Goal: Task Accomplishment & Management: Use online tool/utility

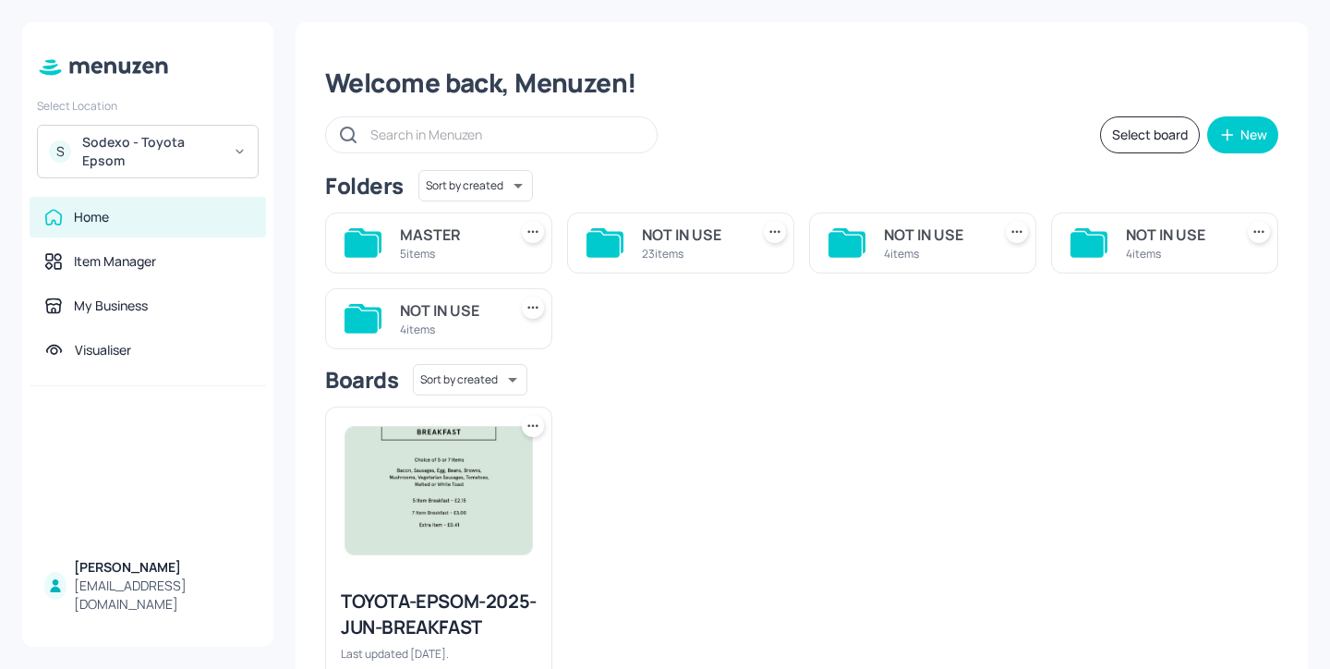
click at [177, 151] on div "Sodexo - Toyota Epsom" at bounding box center [151, 151] width 139 height 37
click at [212, 162] on div "Sodexo - Toyota Epsom" at bounding box center [151, 151] width 139 height 37
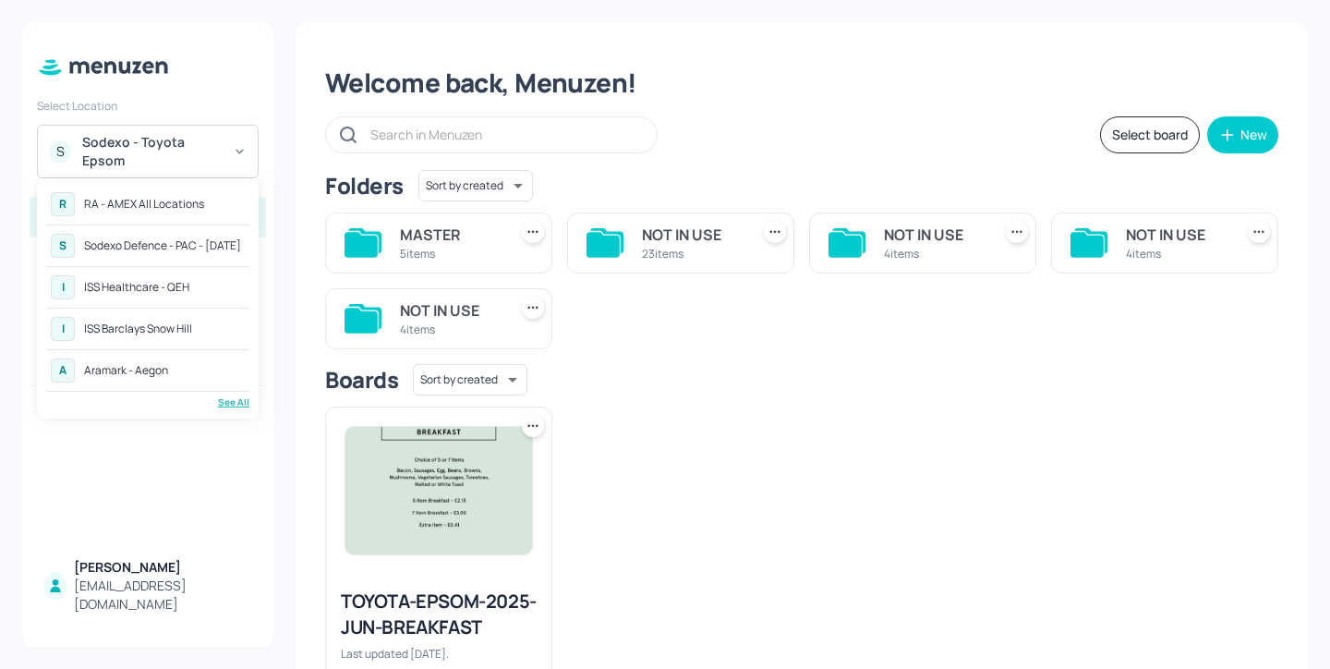
click at [144, 203] on div "RA - AMEX All Locations" at bounding box center [144, 204] width 120 height 11
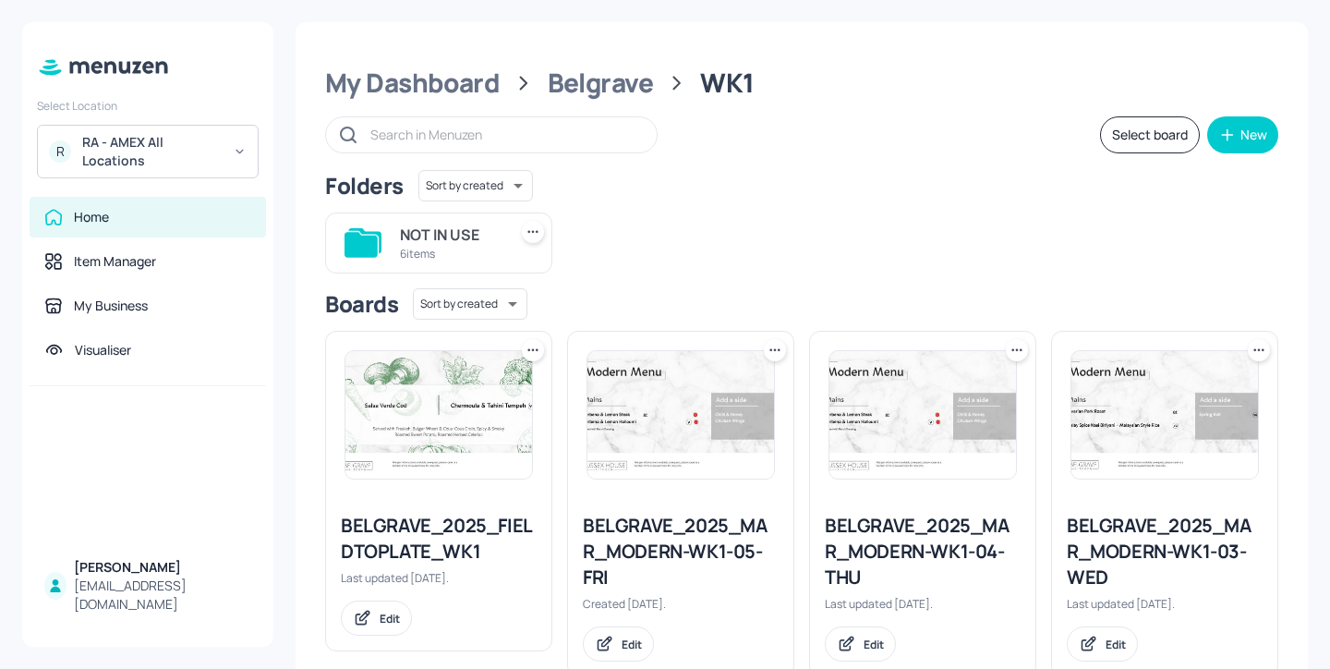
click at [561, 369] on div "BELGRAVE_2025_MAR_MODERN-WK1-05-FRI Created [DATE]. Edit" at bounding box center [673, 496] width 242 height 361
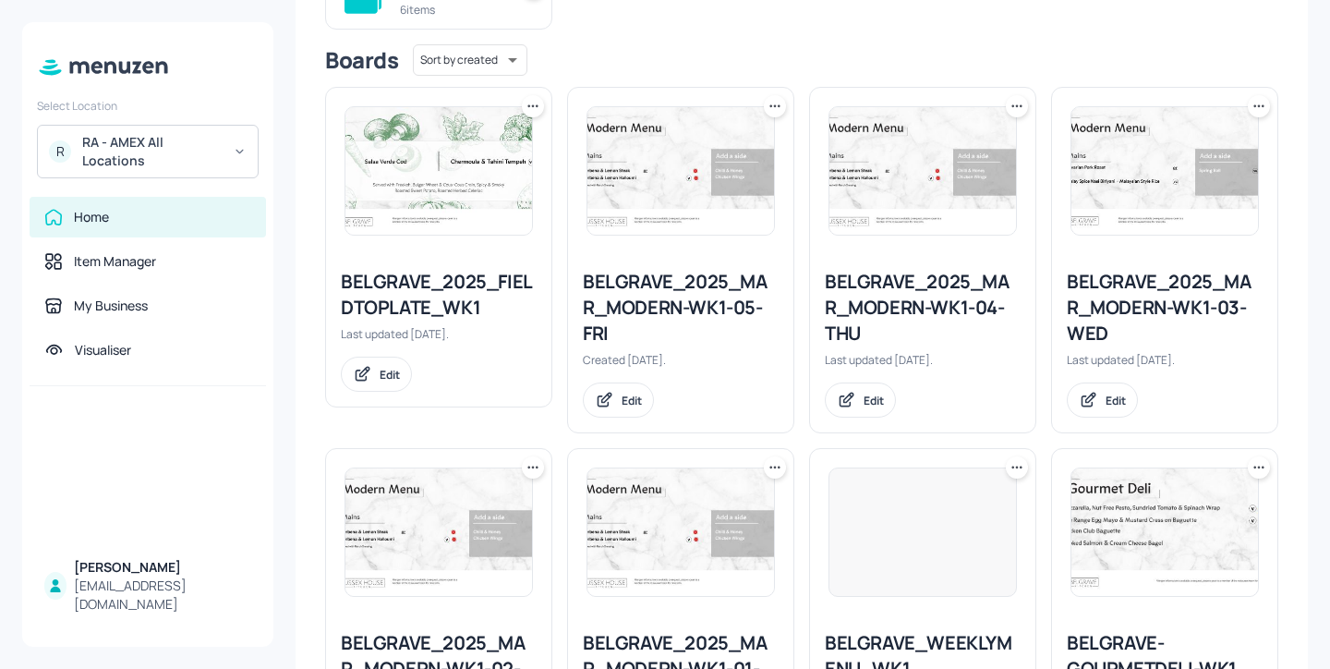
scroll to position [408, 0]
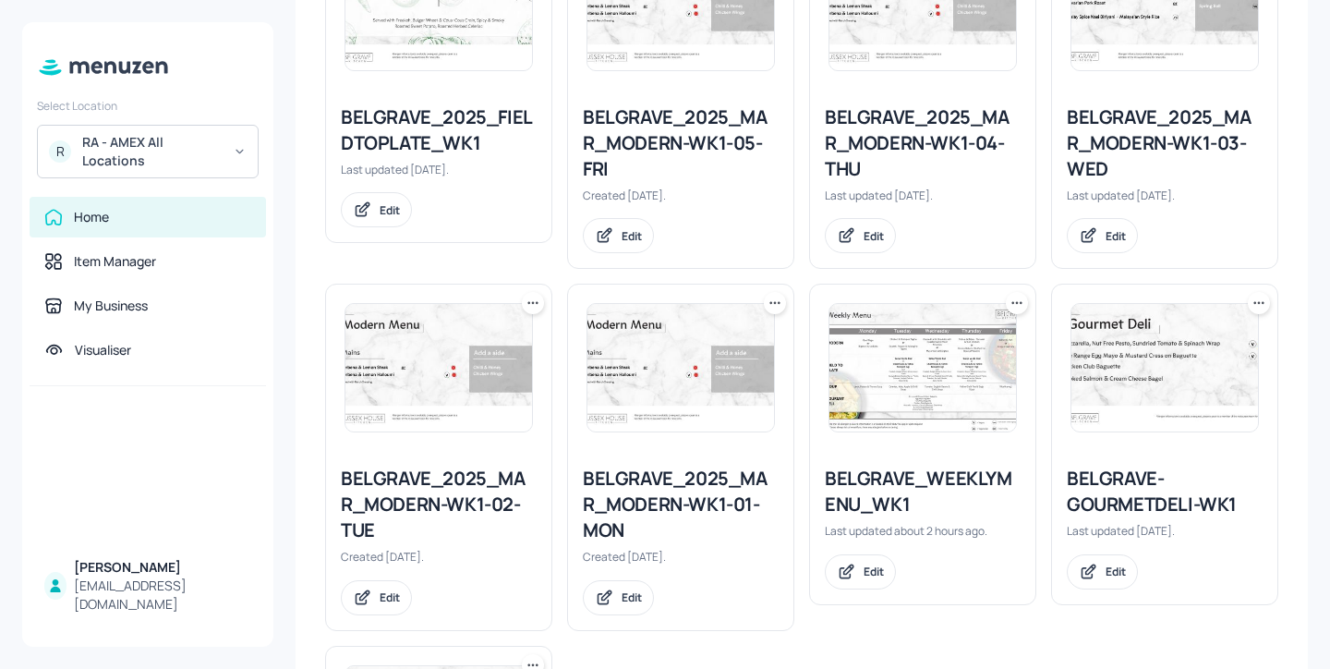
click at [1139, 491] on div "BELGRAVE-GOURMETDELI-WK1" at bounding box center [1165, 492] width 196 height 52
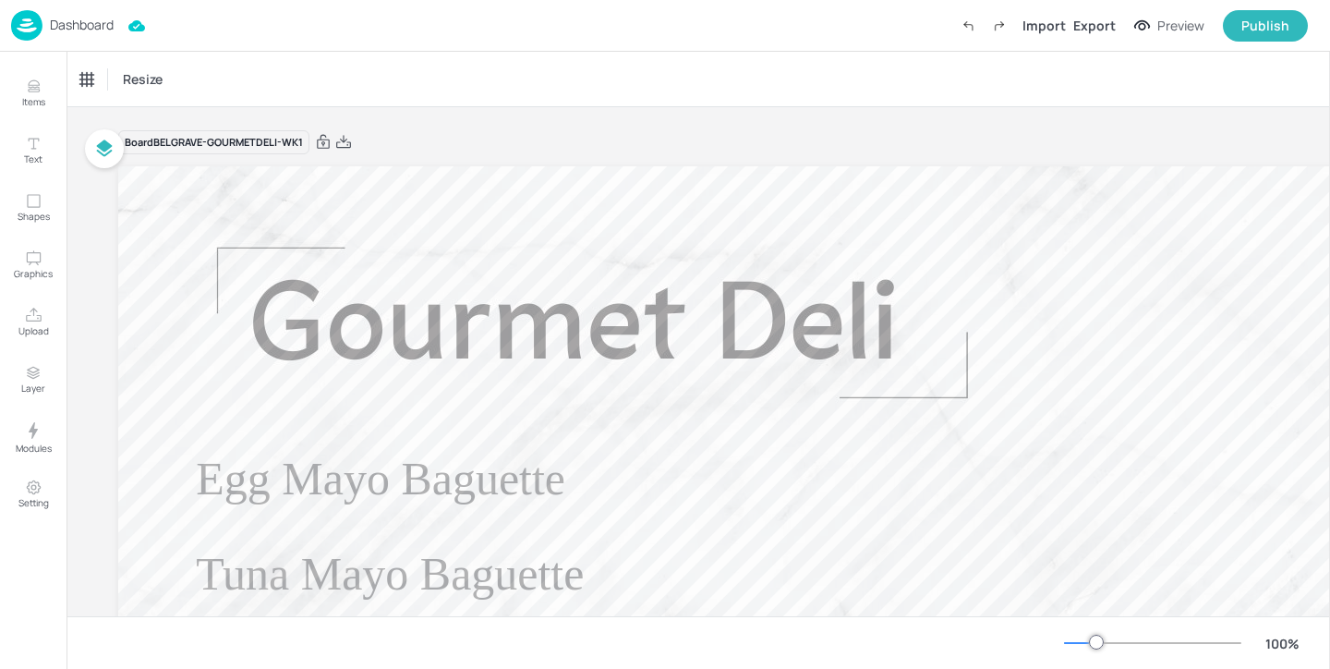
type input "£GBP - [GEOGRAPHIC_DATA]"
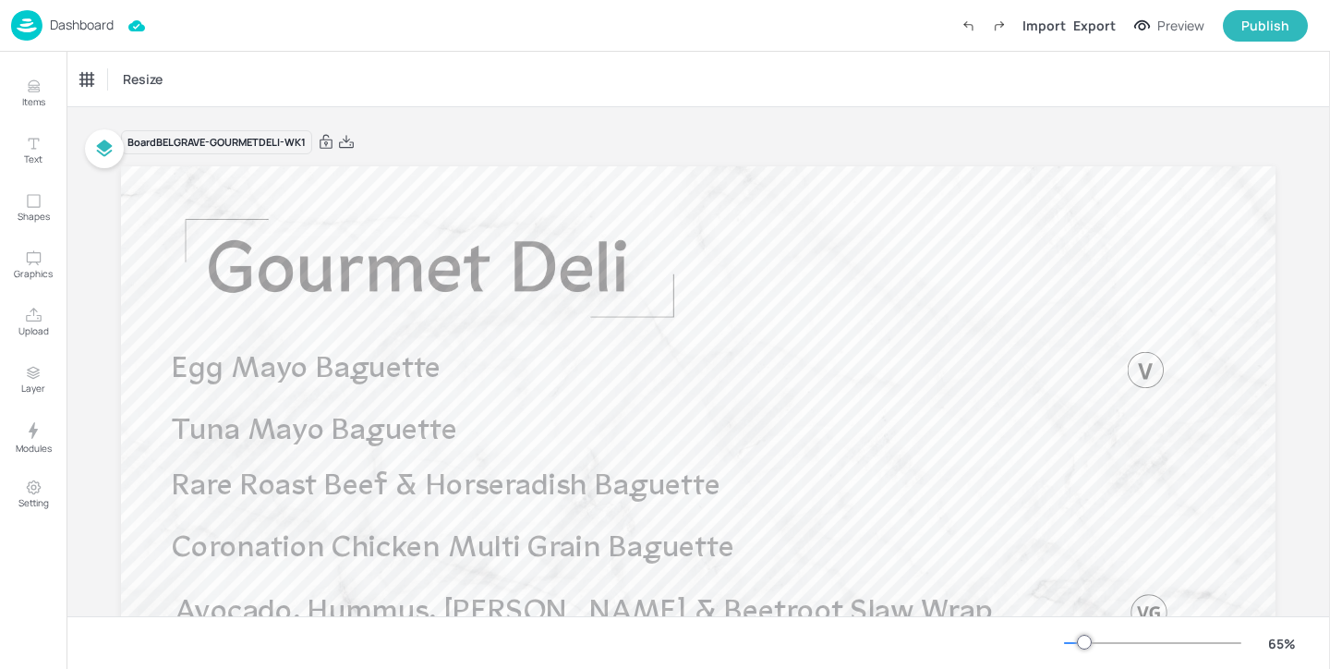
scroll to position [172, 0]
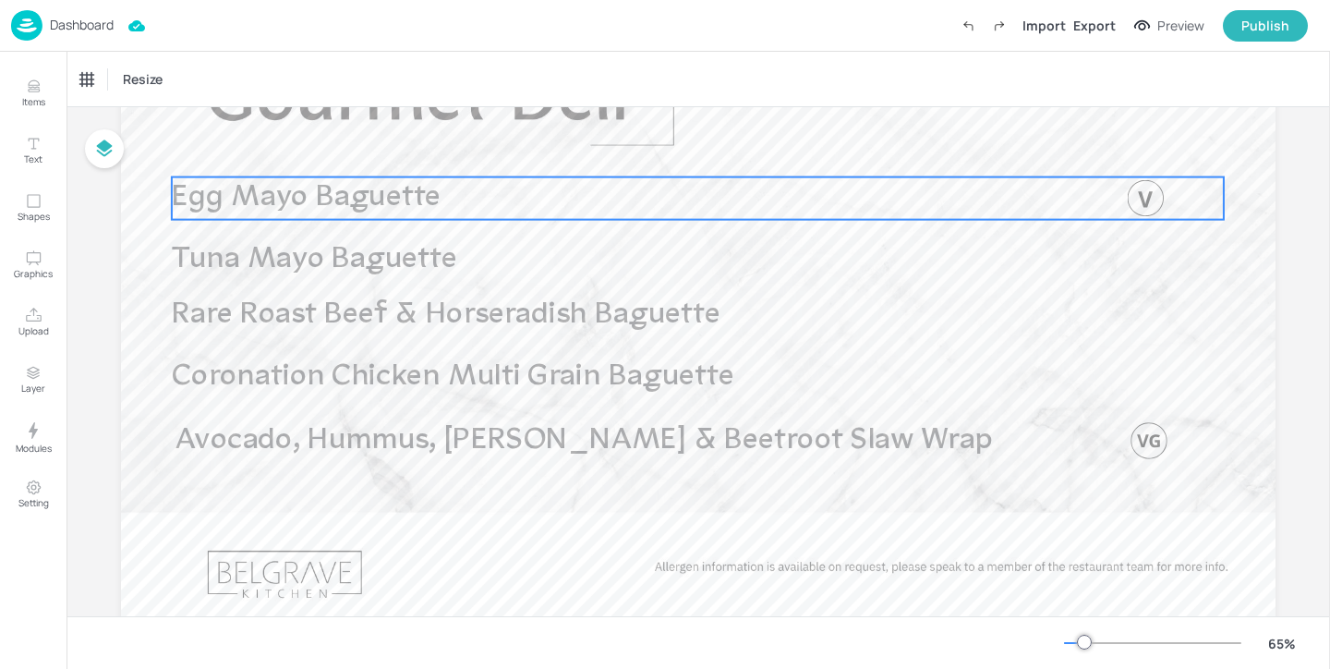
click at [371, 211] on span "Egg Mayo Baguette" at bounding box center [306, 197] width 269 height 30
click at [174, 79] on div "Egg Mayo Baguette" at bounding box center [130, 79] width 100 height 17
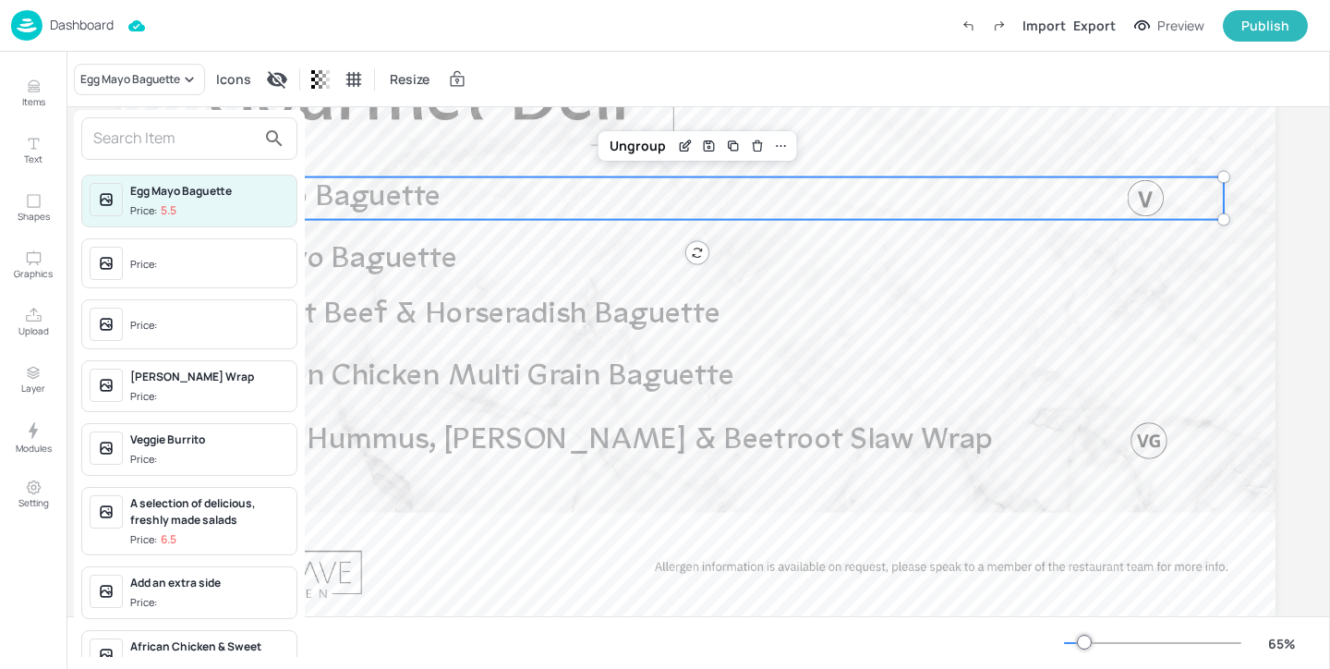
click at [184, 126] on input "text" at bounding box center [174, 139] width 163 height 30
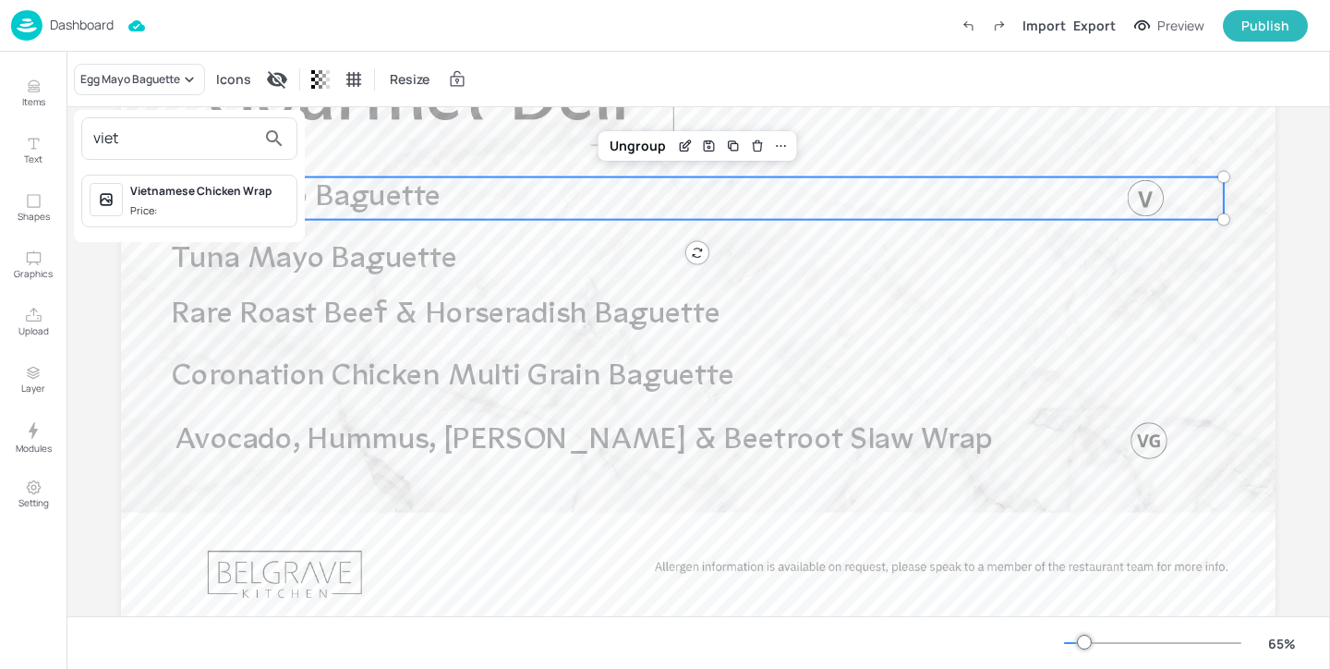
type input "viet"
click at [260, 196] on div "Vietnamese Chicken Wrap" at bounding box center [209, 191] width 159 height 17
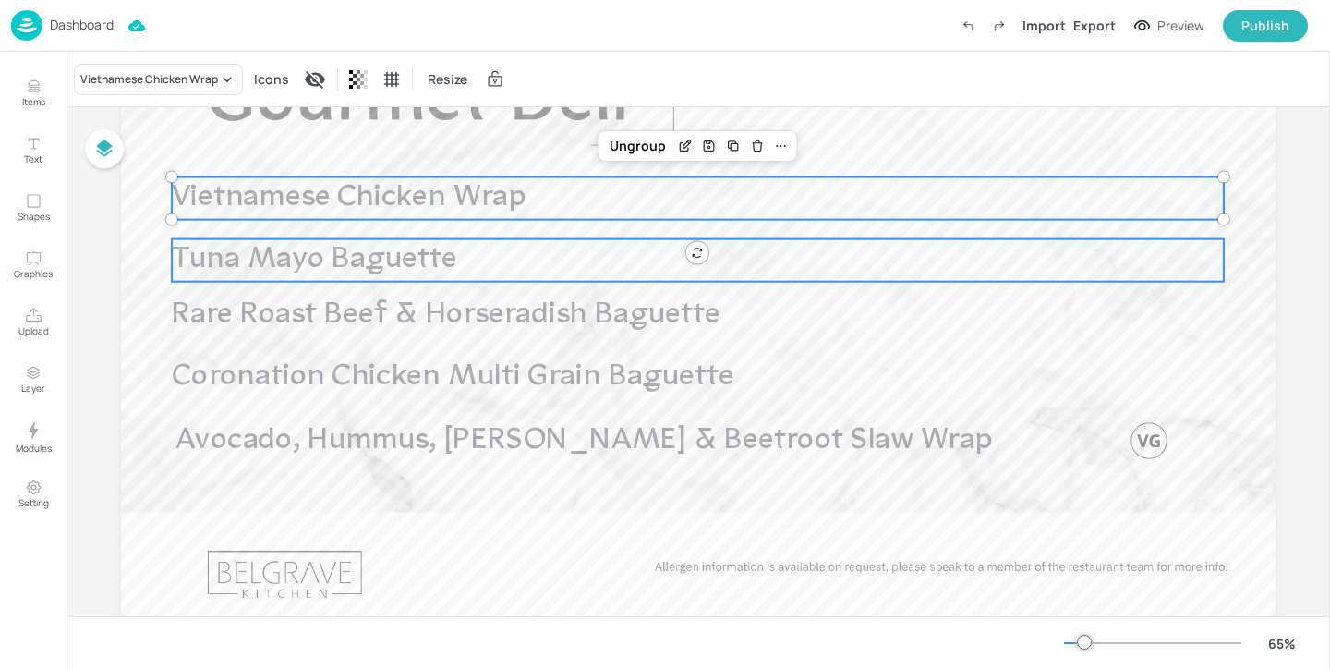
click at [295, 255] on span "Tuna Mayo Baguette" at bounding box center [314, 260] width 285 height 30
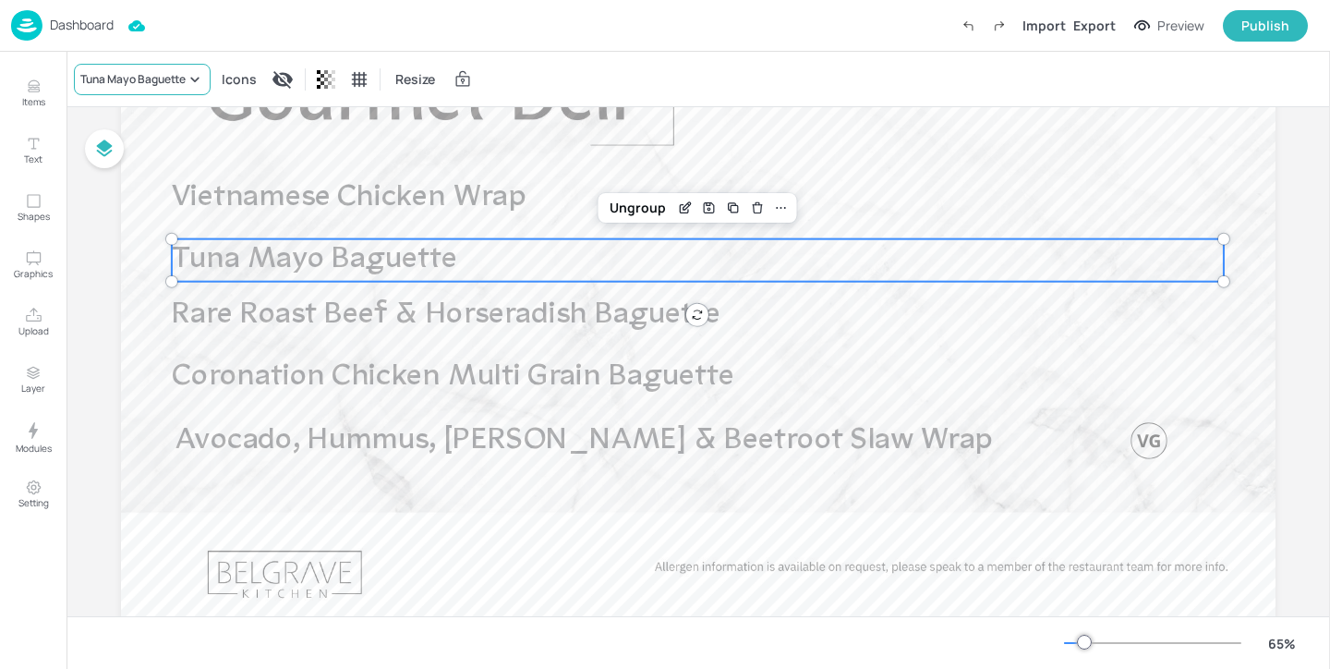
click at [159, 71] on div "Tuna Mayo Baguette" at bounding box center [132, 79] width 105 height 17
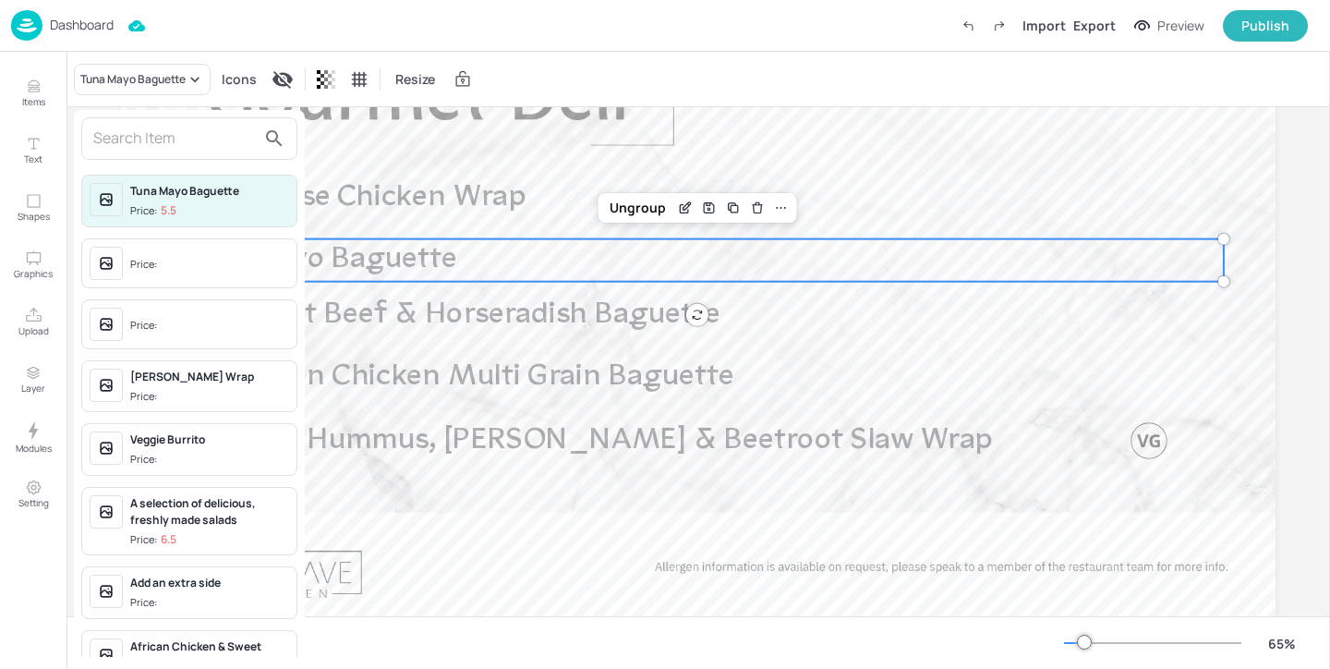
click at [137, 132] on input "text" at bounding box center [174, 139] width 163 height 30
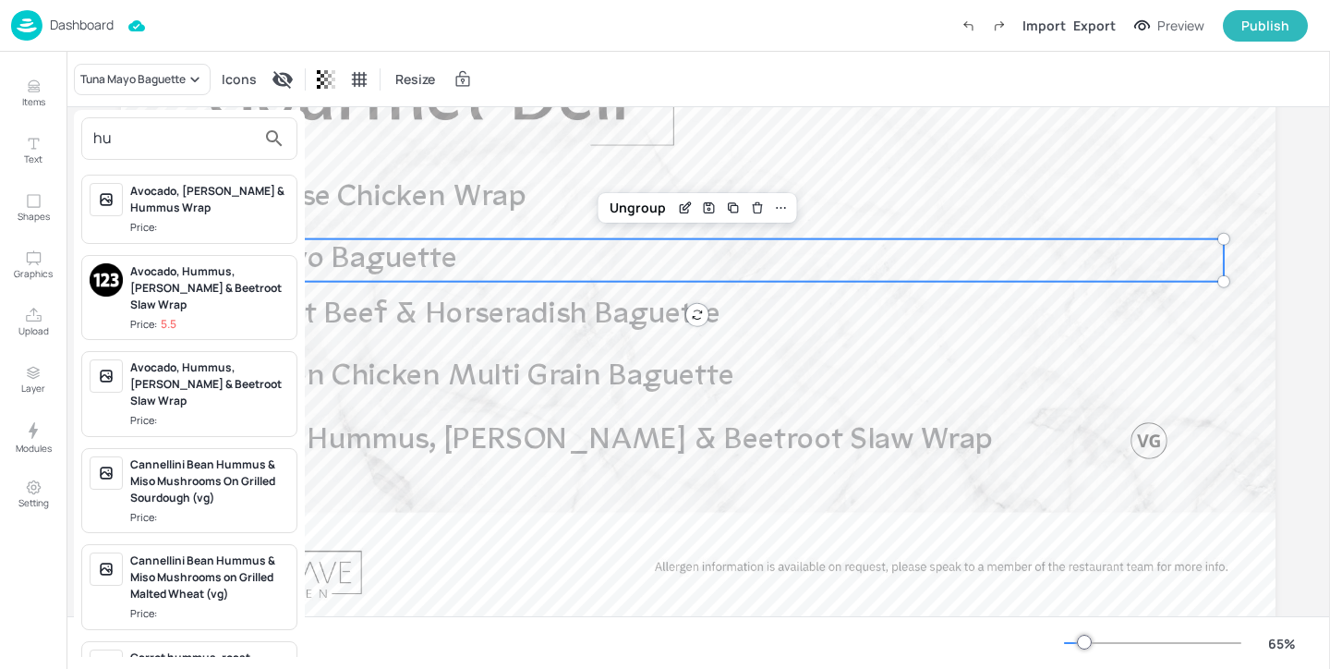
type input "h"
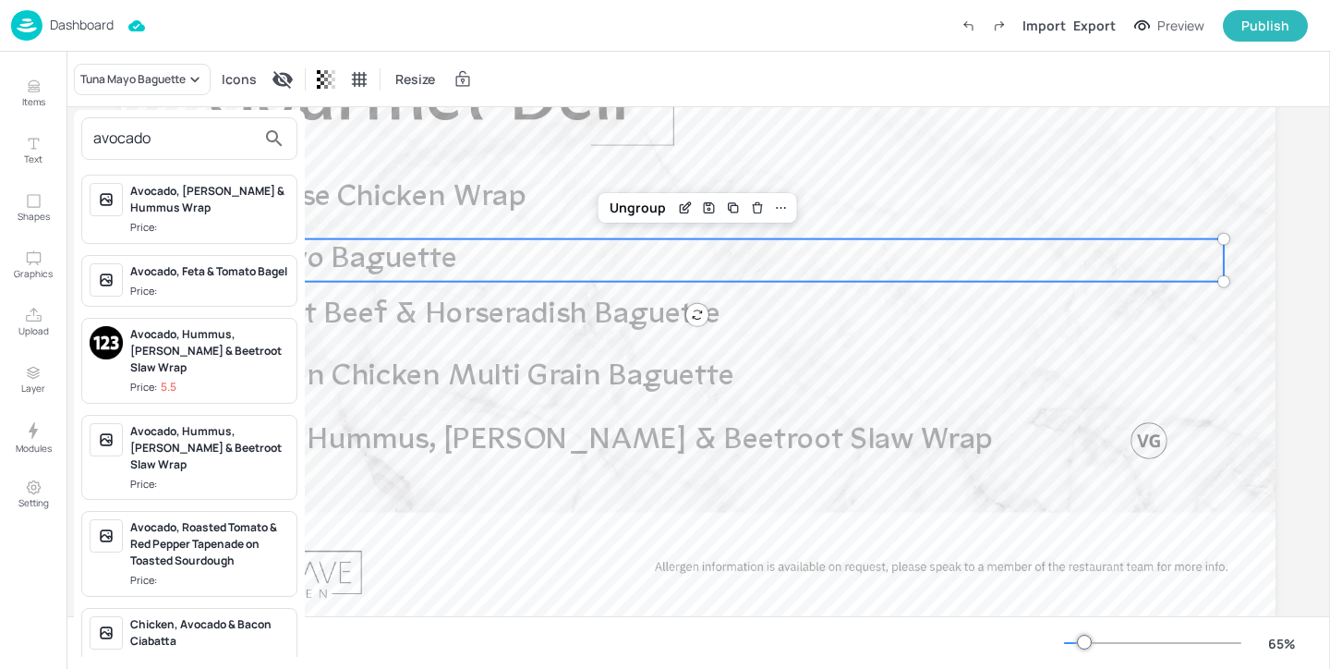
scroll to position [6, 0]
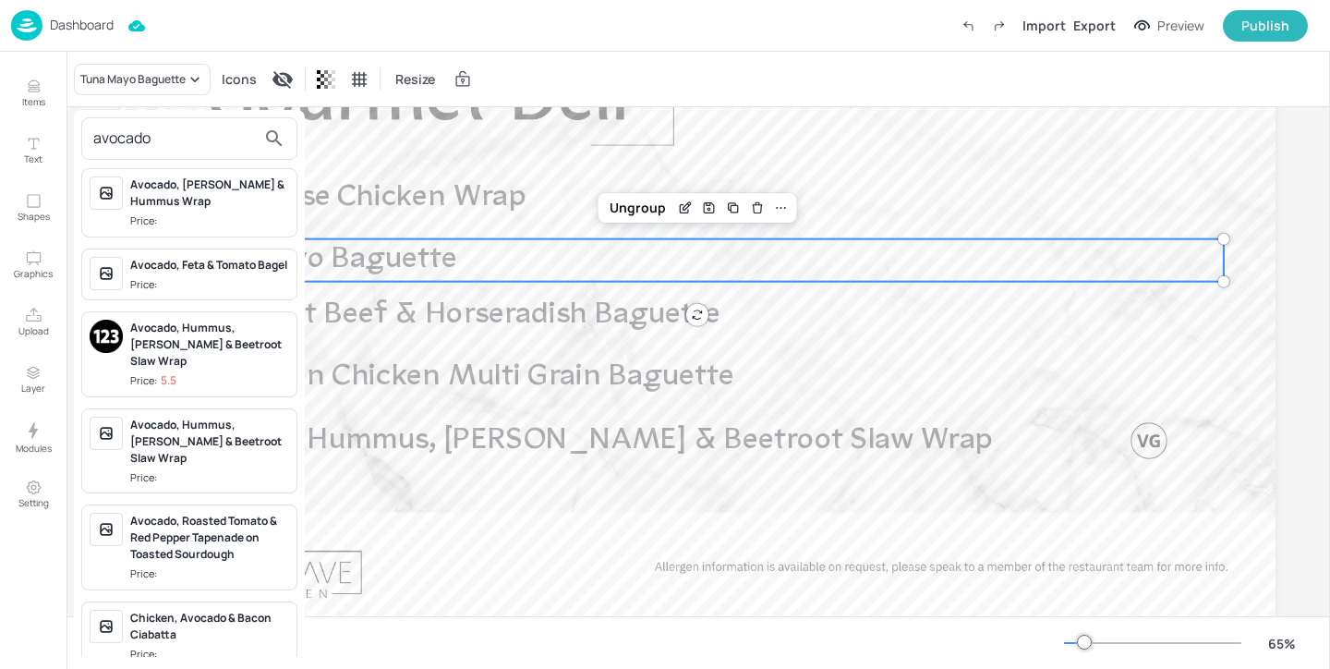
type input "avocado"
click at [225, 195] on div "Avocado, Carrot & Hummus Wrap" at bounding box center [209, 192] width 159 height 33
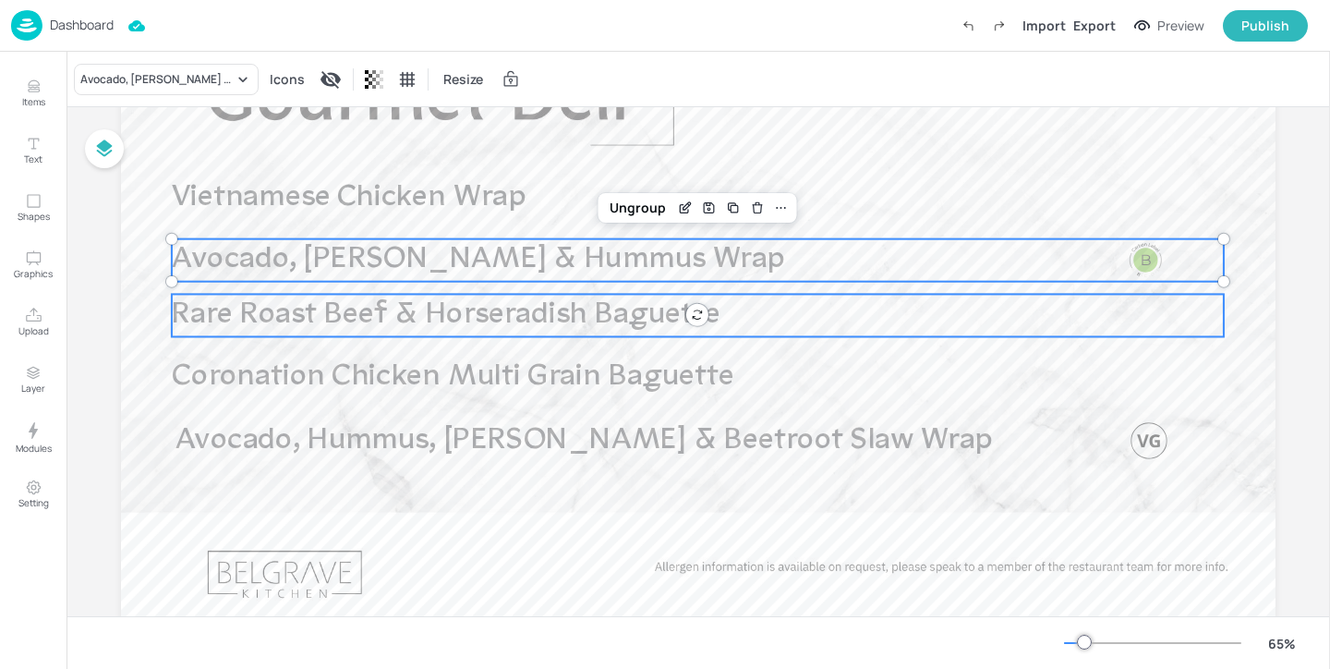
click at [415, 322] on span "Rare Roast Beef & Horseradish Baguette" at bounding box center [446, 314] width 549 height 30
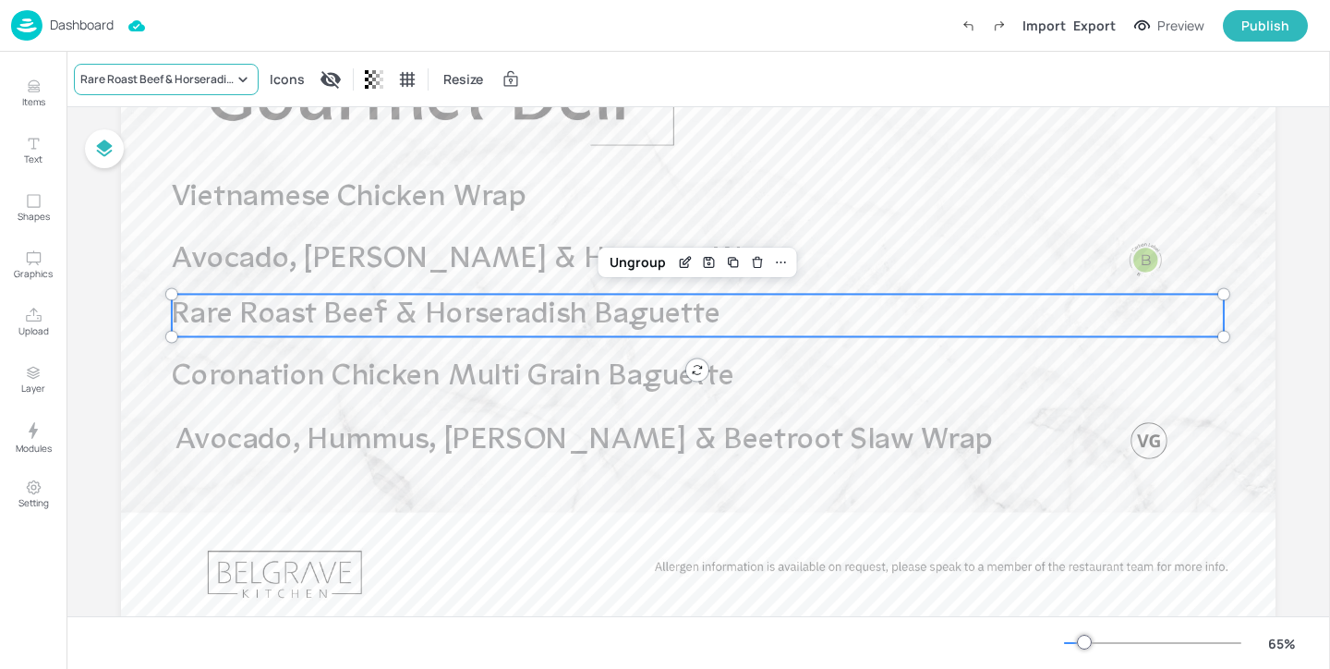
click at [140, 77] on div "Rare Roast Beef & Horseradish Baguette" at bounding box center [156, 79] width 153 height 17
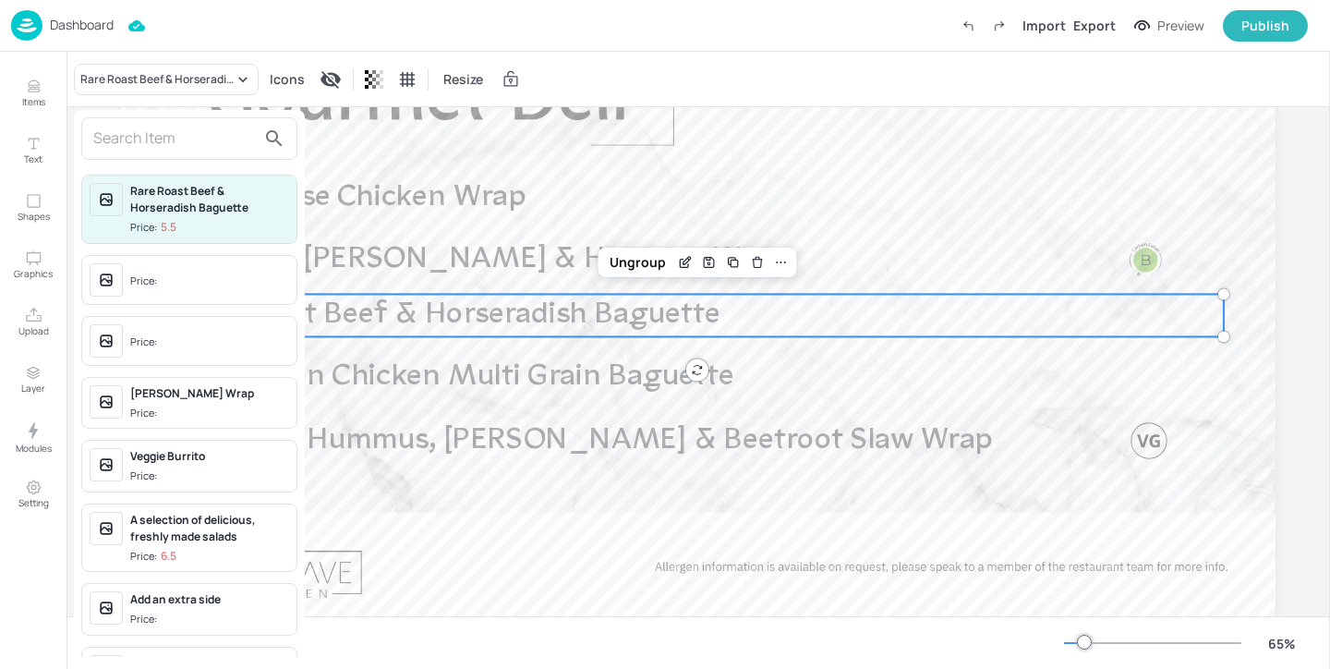
click at [161, 128] on input "text" at bounding box center [174, 139] width 163 height 30
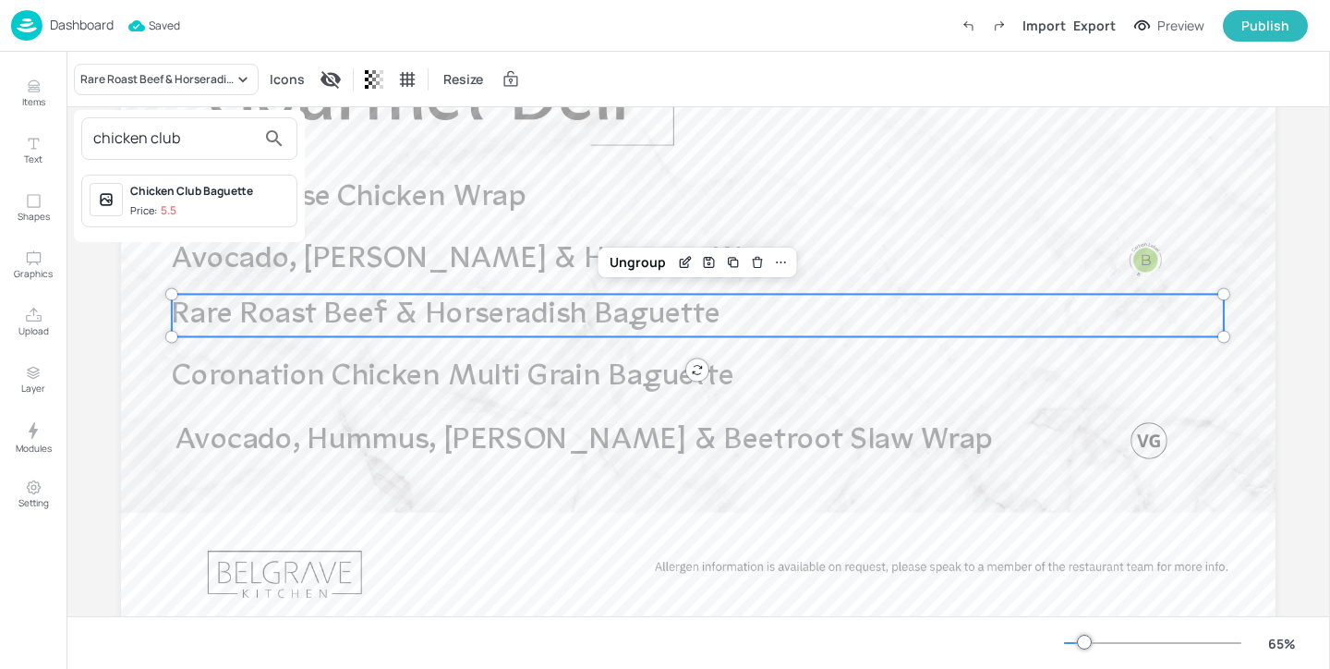
type input "chicken club"
click at [200, 193] on div "Chicken Club Baguette" at bounding box center [209, 191] width 159 height 17
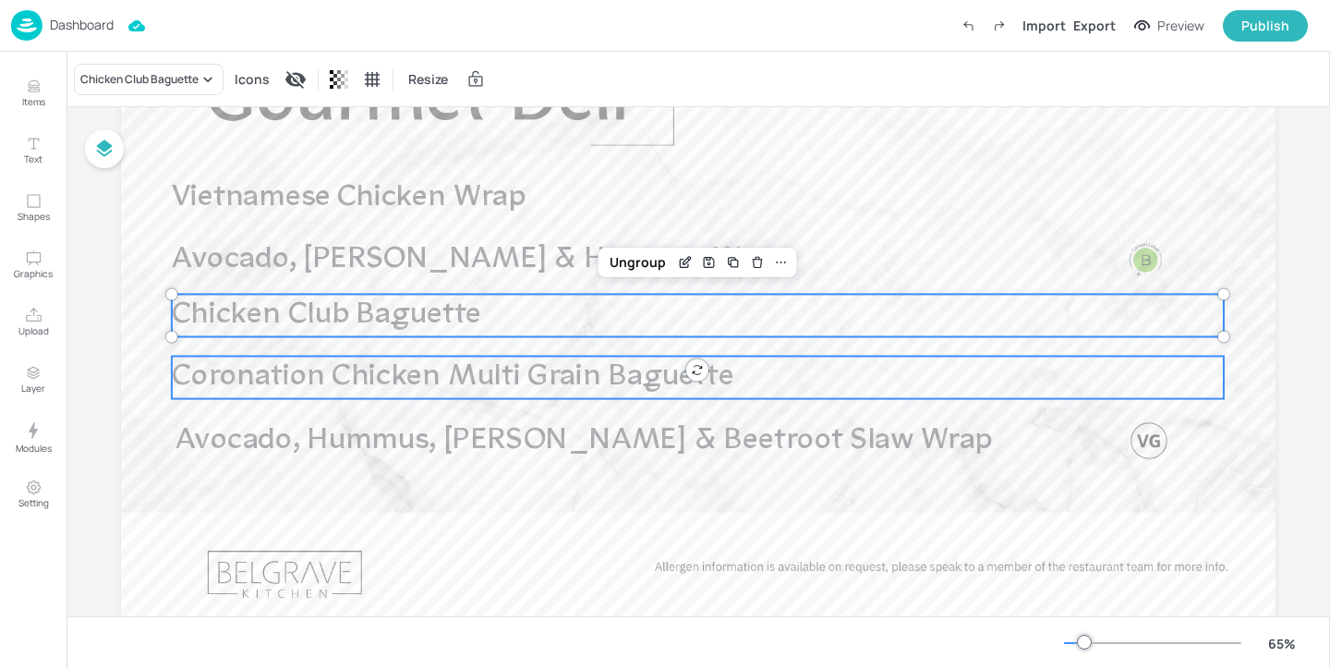
click at [339, 371] on span "Coronation Chicken Multi Grain Baguette" at bounding box center [453, 376] width 563 height 30
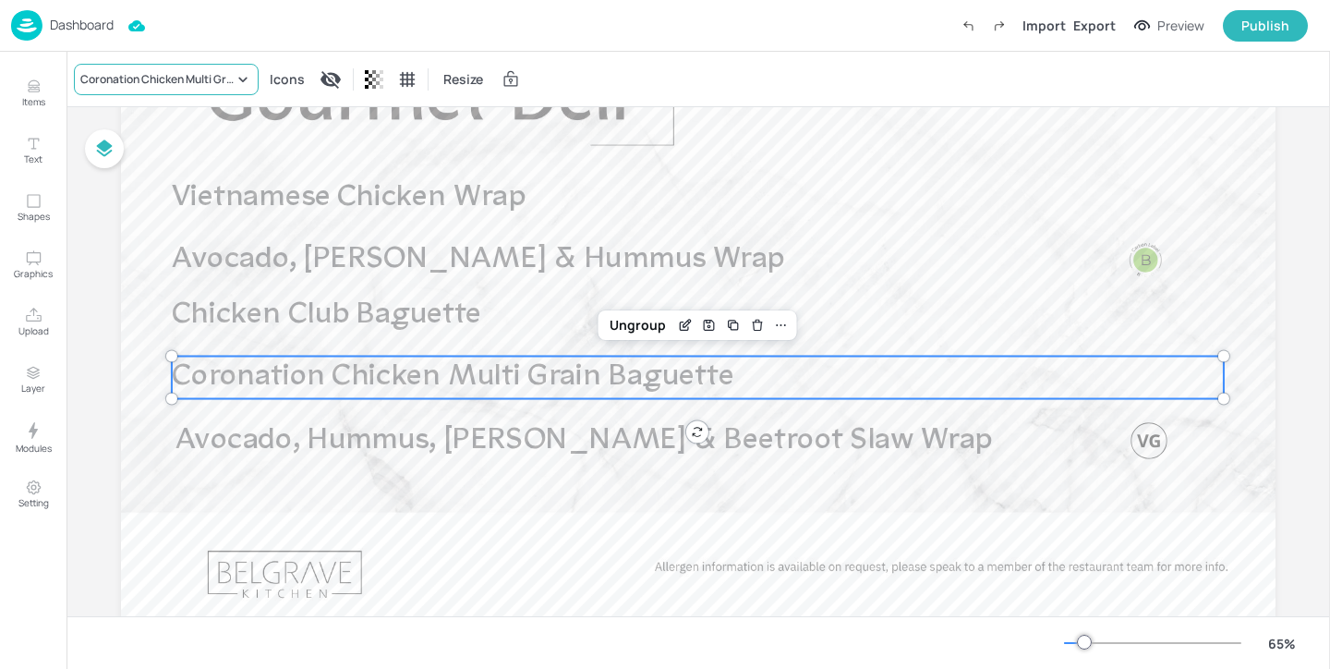
click at [179, 83] on div "Coronation Chicken Multi Grain Baguette" at bounding box center [156, 79] width 153 height 17
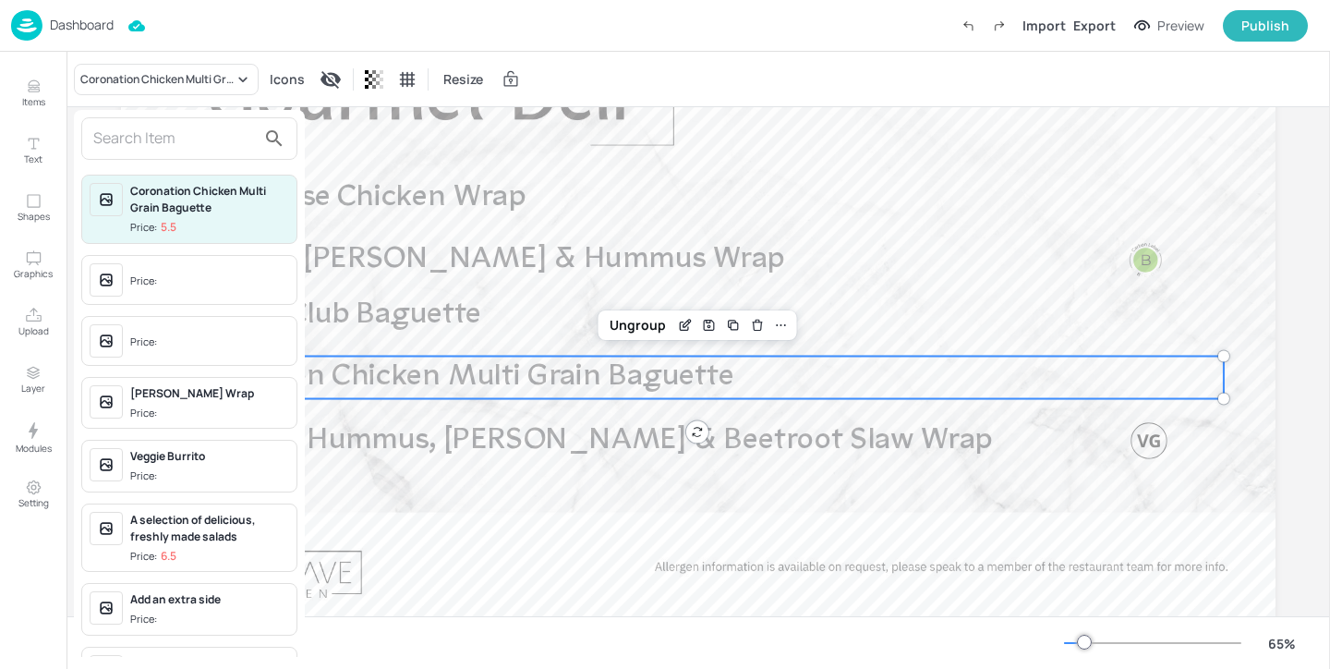
click at [177, 152] on input "text" at bounding box center [174, 139] width 163 height 30
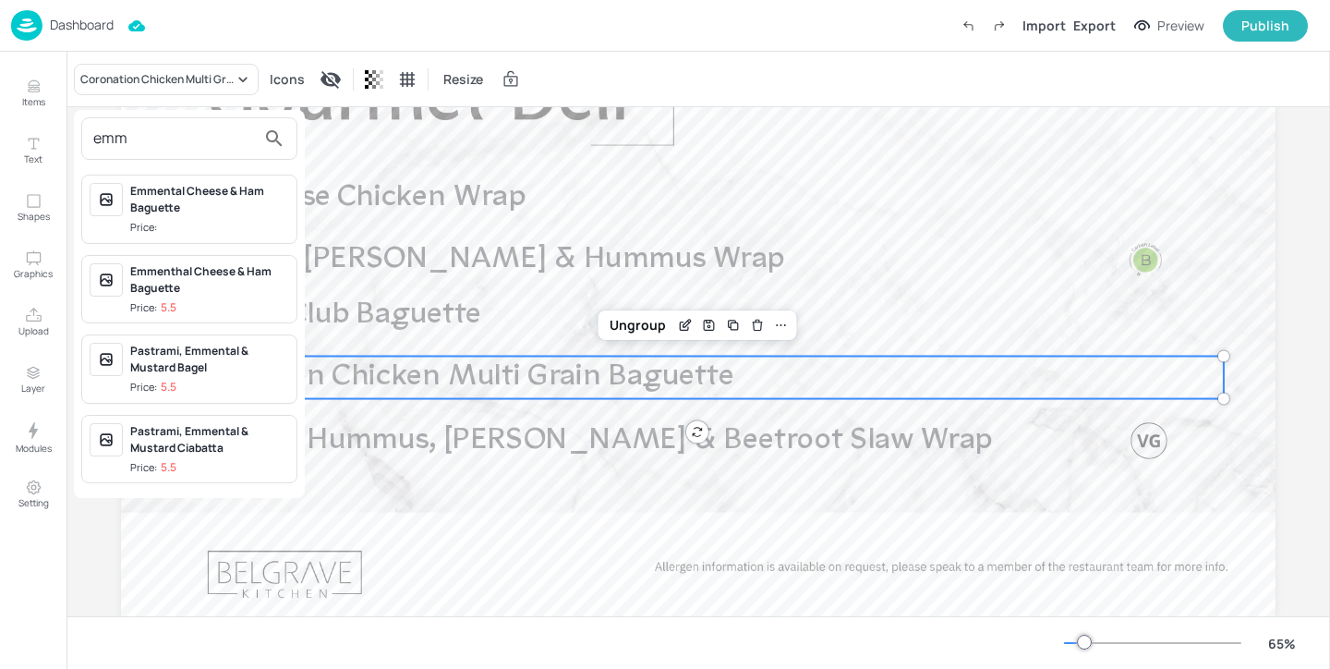
type input "emm"
click at [260, 216] on div "Emmental Cheese & Ham Baguette Price:" at bounding box center [209, 209] width 159 height 53
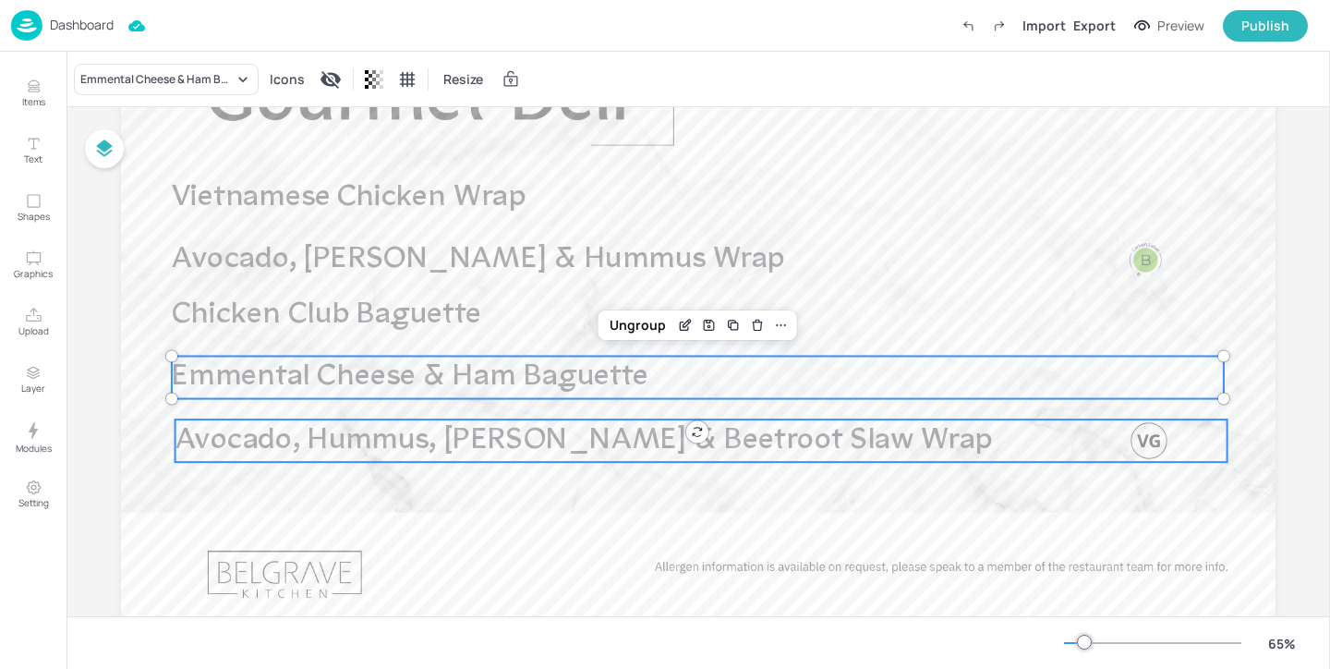
click at [405, 454] on span "Avocado, Hummus, Carrot & Beetroot Slaw Wrap" at bounding box center [583, 440] width 817 height 30
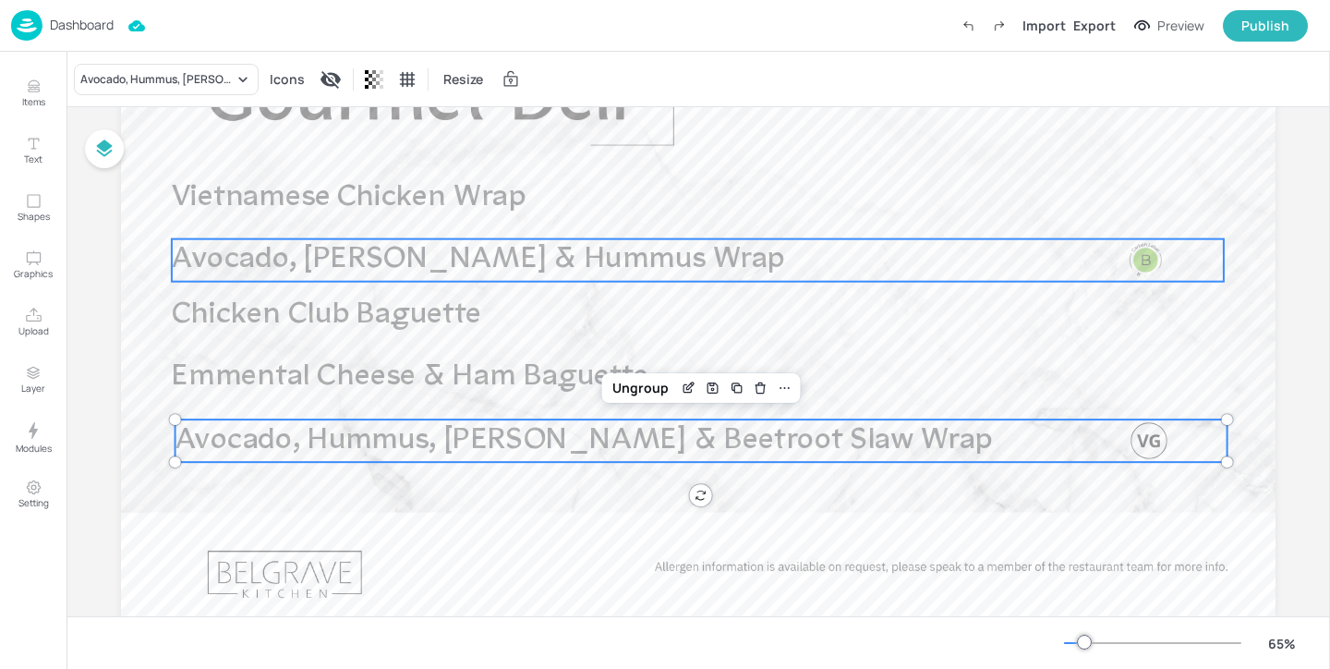
click at [514, 255] on span "Avocado, Carrot & Hummus Wrap" at bounding box center [478, 260] width 613 height 30
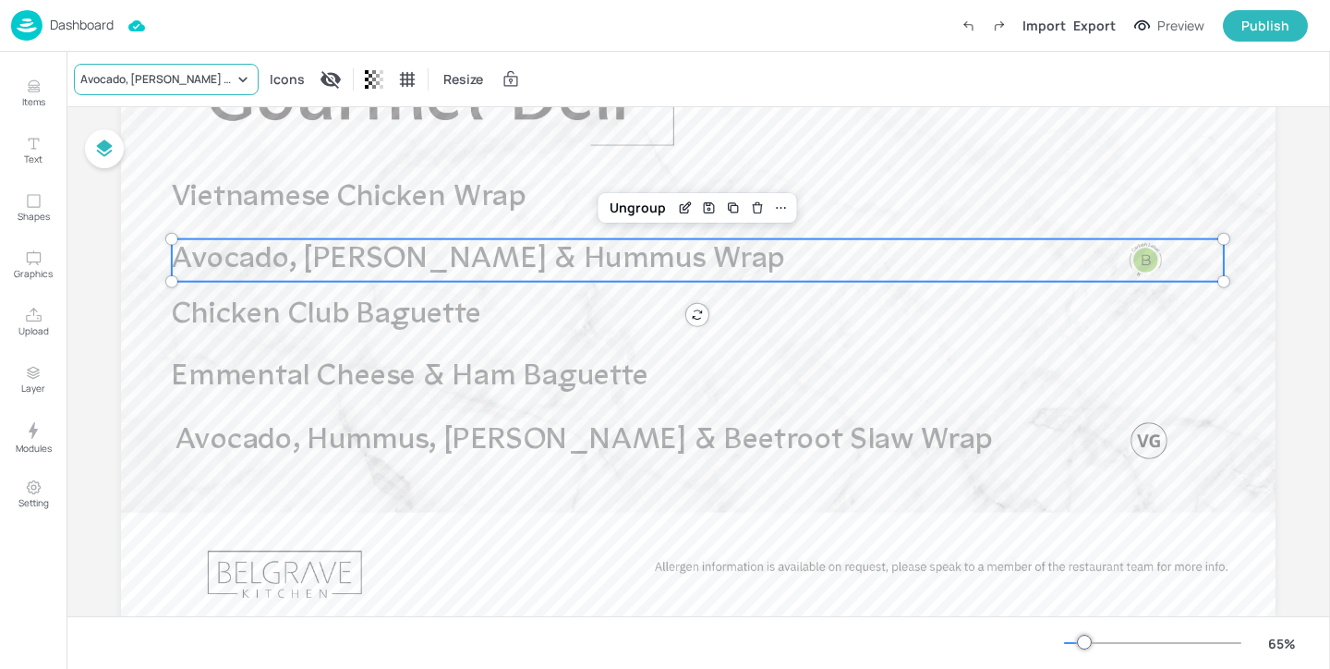
click at [189, 68] on div "Avocado, Carrot & Hummus Wrap" at bounding box center [166, 79] width 185 height 31
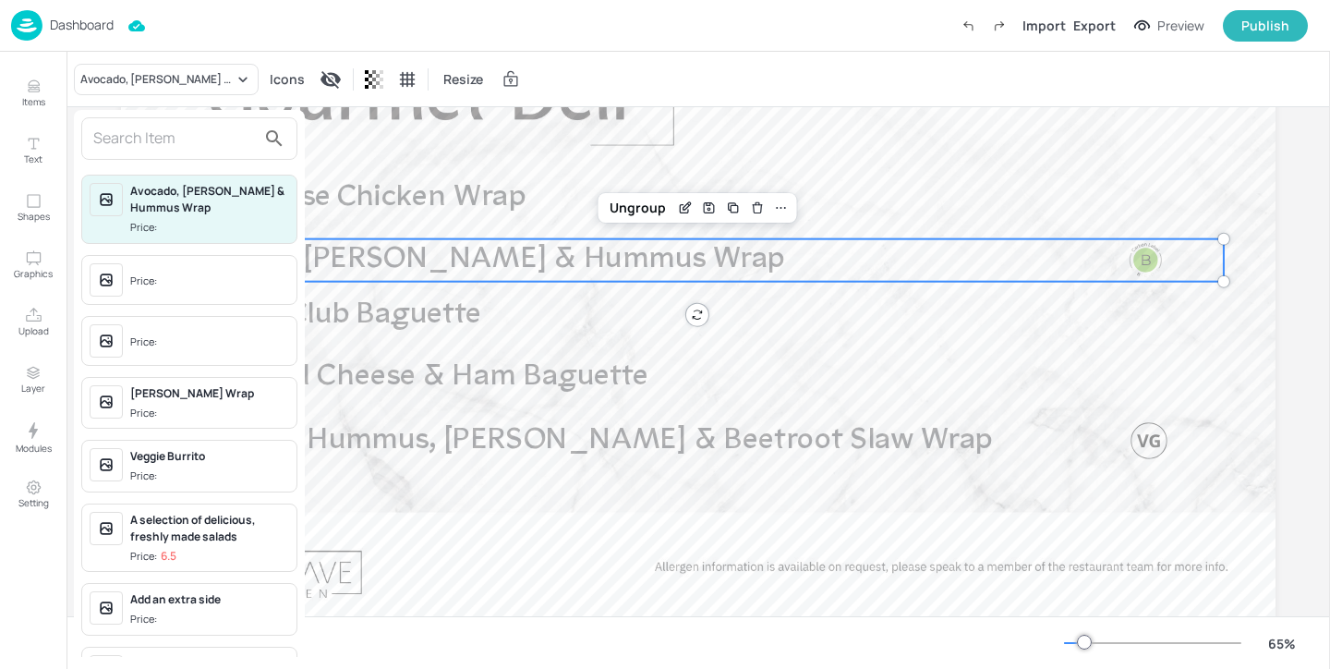
click at [181, 119] on div at bounding box center [189, 138] width 216 height 42
click at [169, 148] on input "text" at bounding box center [174, 139] width 163 height 30
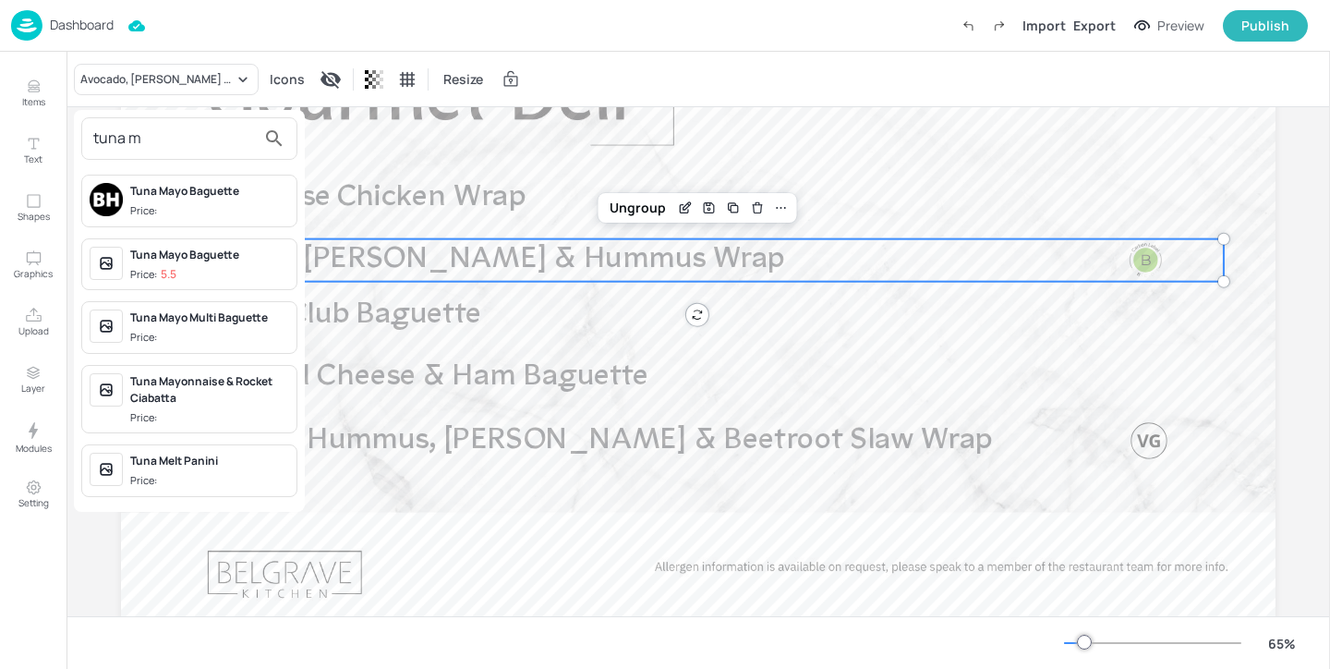
type input "tuna m"
click at [257, 217] on span "Price:" at bounding box center [209, 211] width 159 height 16
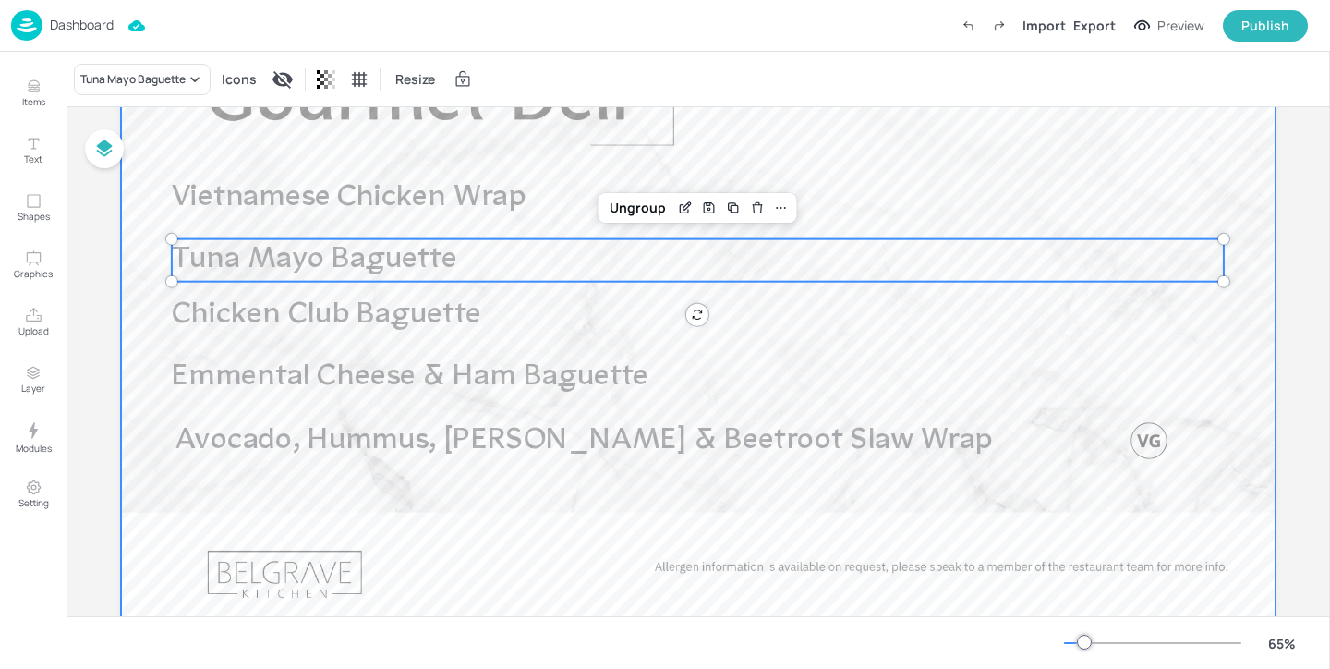
click at [506, 141] on div at bounding box center [698, 318] width 1155 height 649
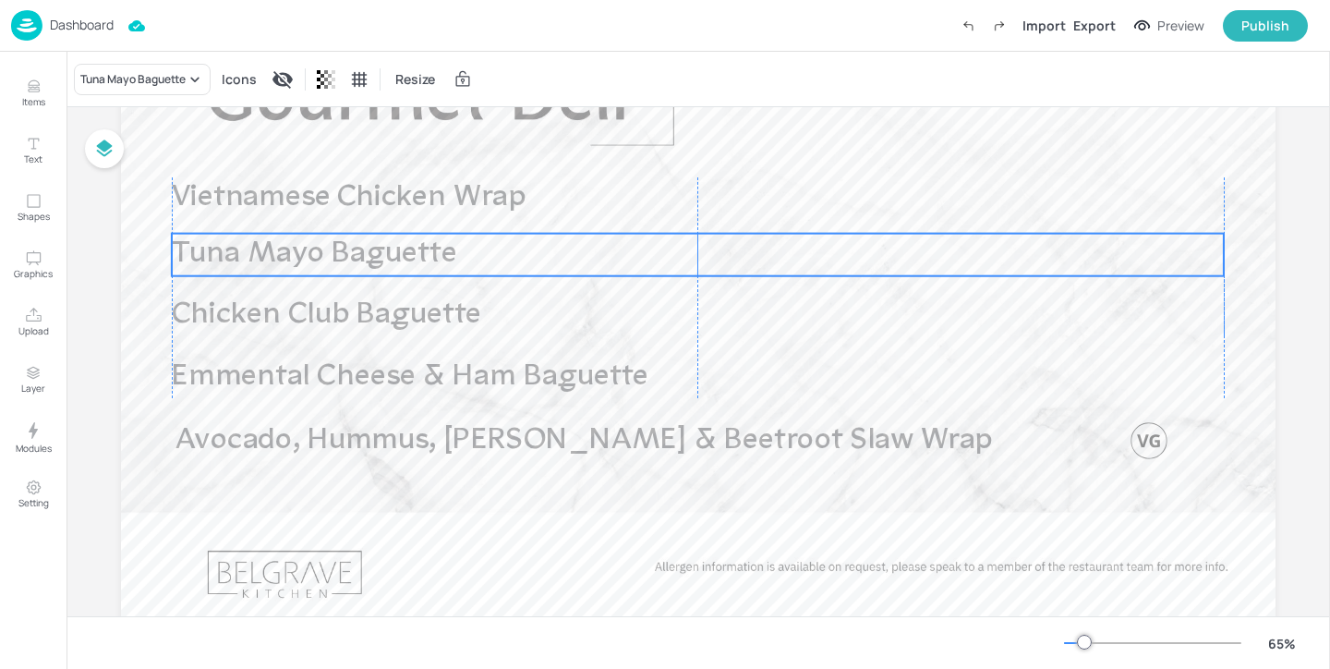
click at [474, 240] on p "Tuna Mayo Baguette" at bounding box center [638, 255] width 932 height 42
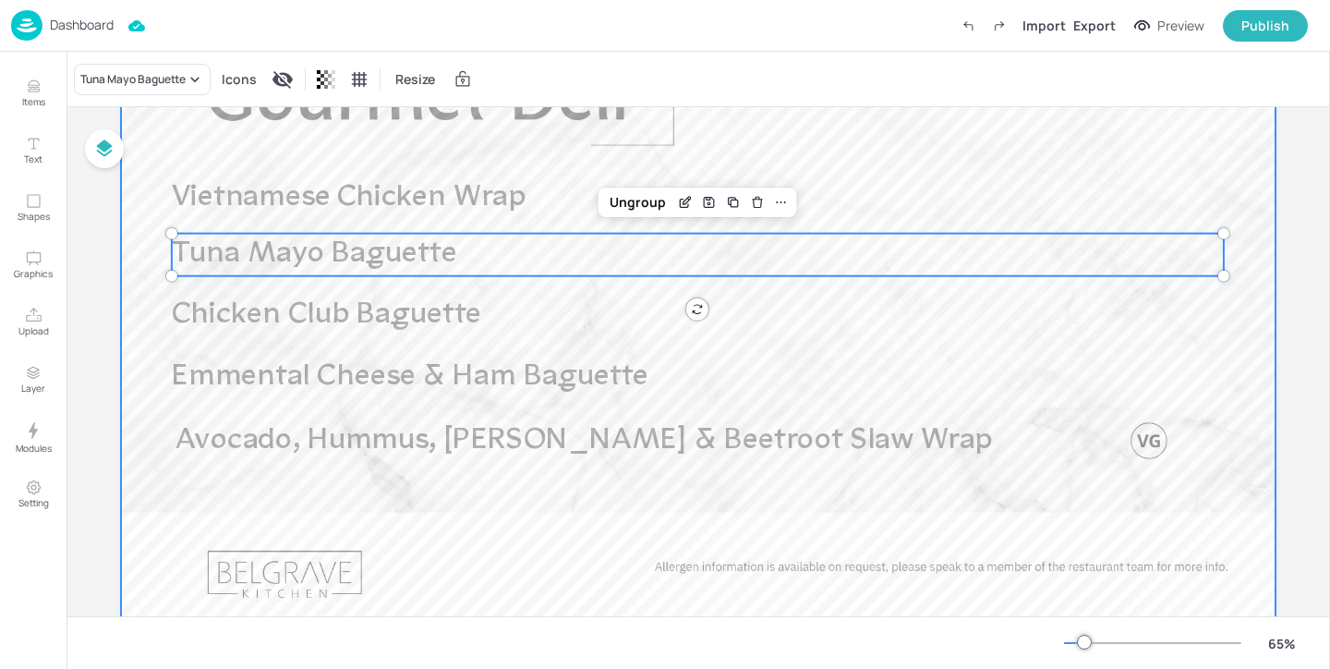
click at [499, 155] on div at bounding box center [698, 318] width 1155 height 649
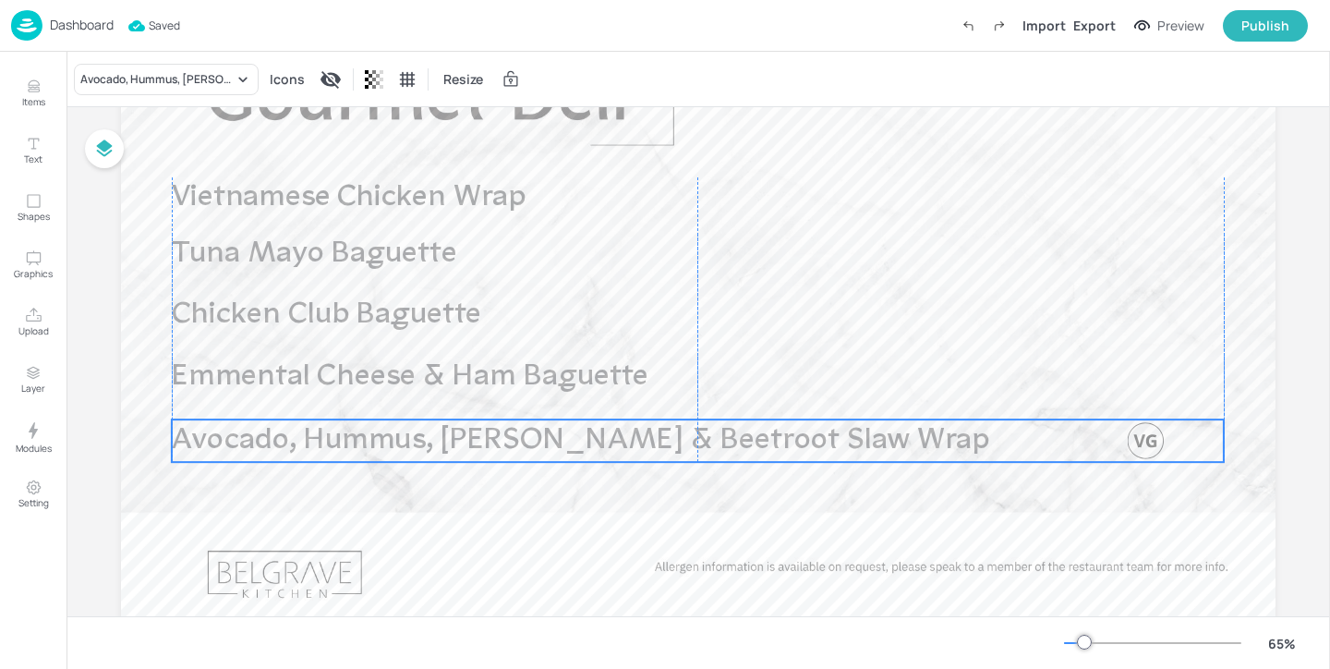
click at [436, 420] on p "Avocado, Hummus, Carrot & Beetroot Slaw Wrap" at bounding box center [638, 440] width 932 height 42
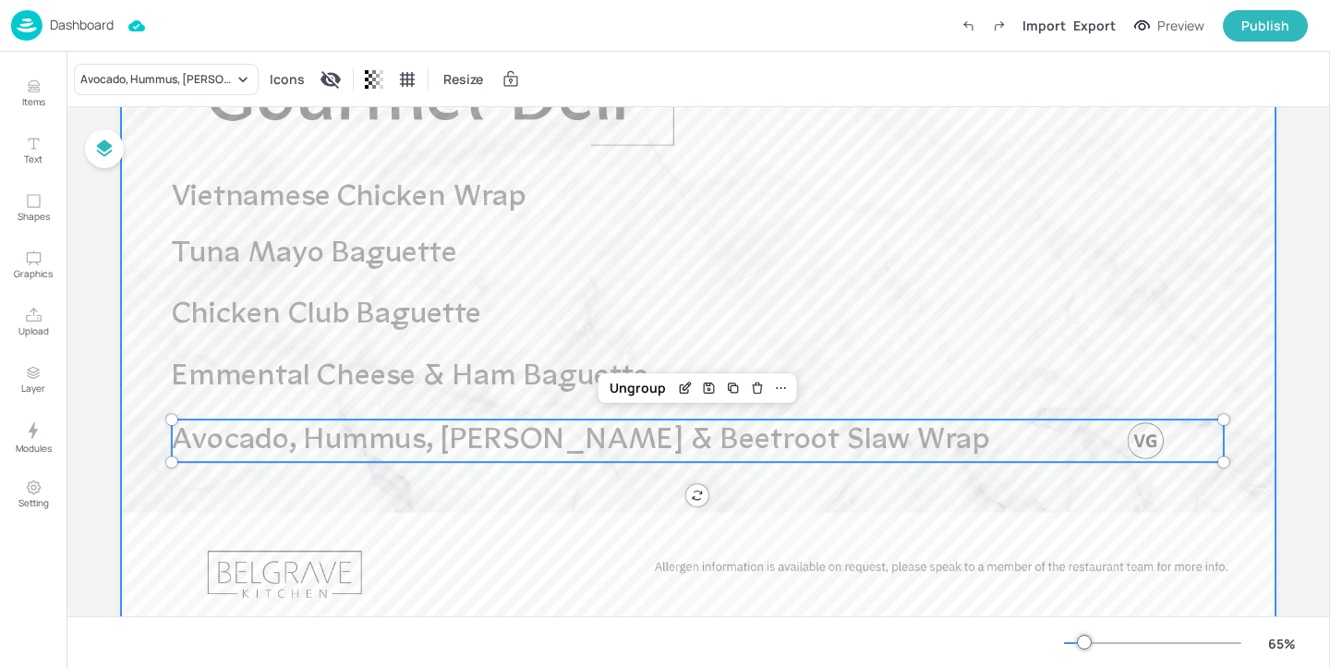
click at [433, 471] on div at bounding box center [698, 318] width 1155 height 649
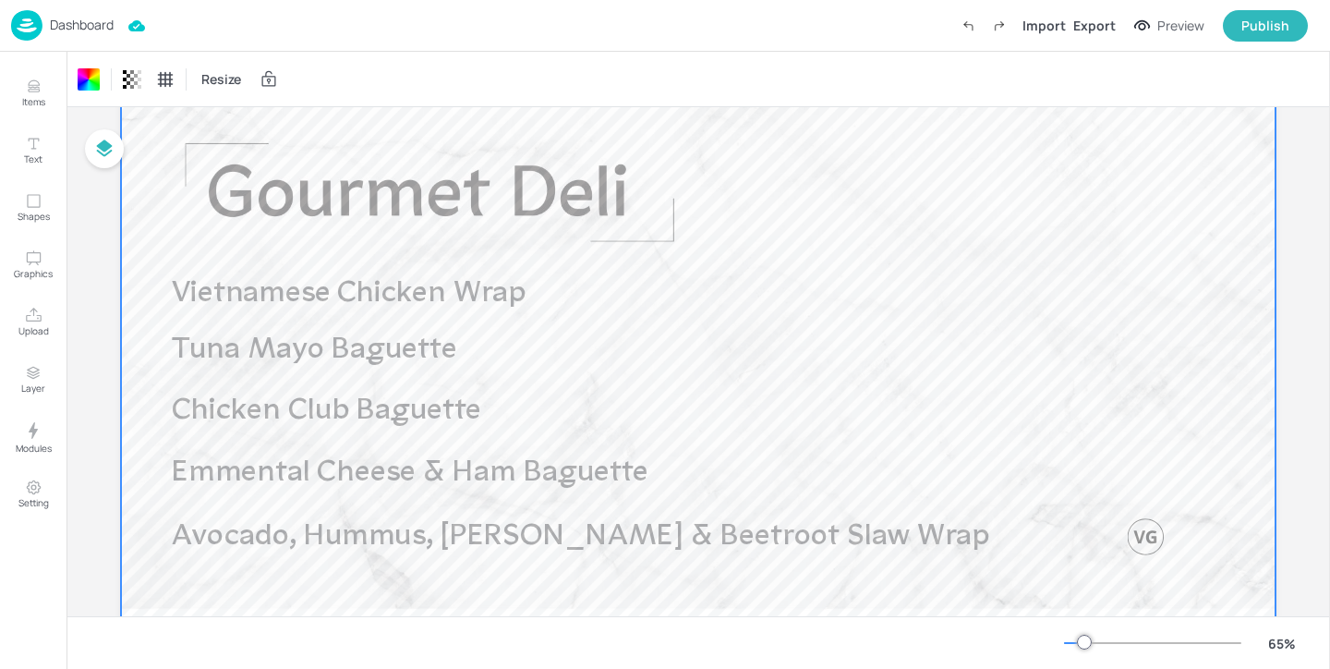
scroll to position [0, 0]
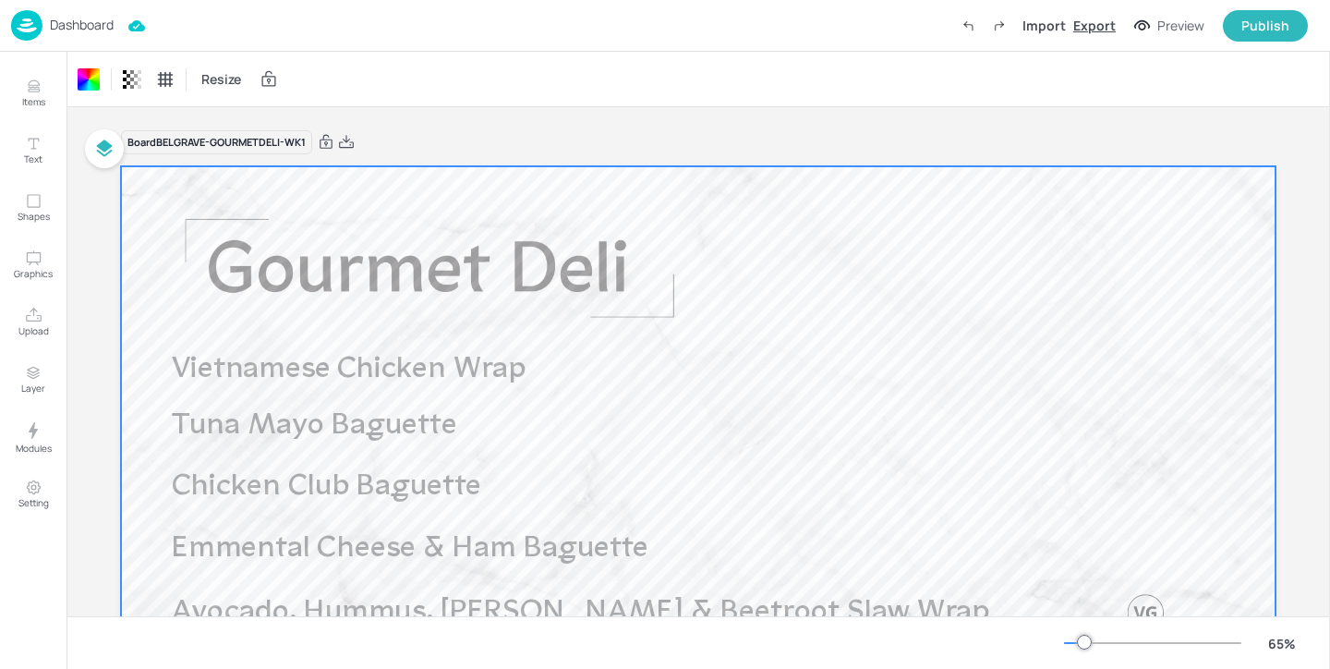
click at [1101, 30] on div "Export" at bounding box center [1094, 25] width 42 height 19
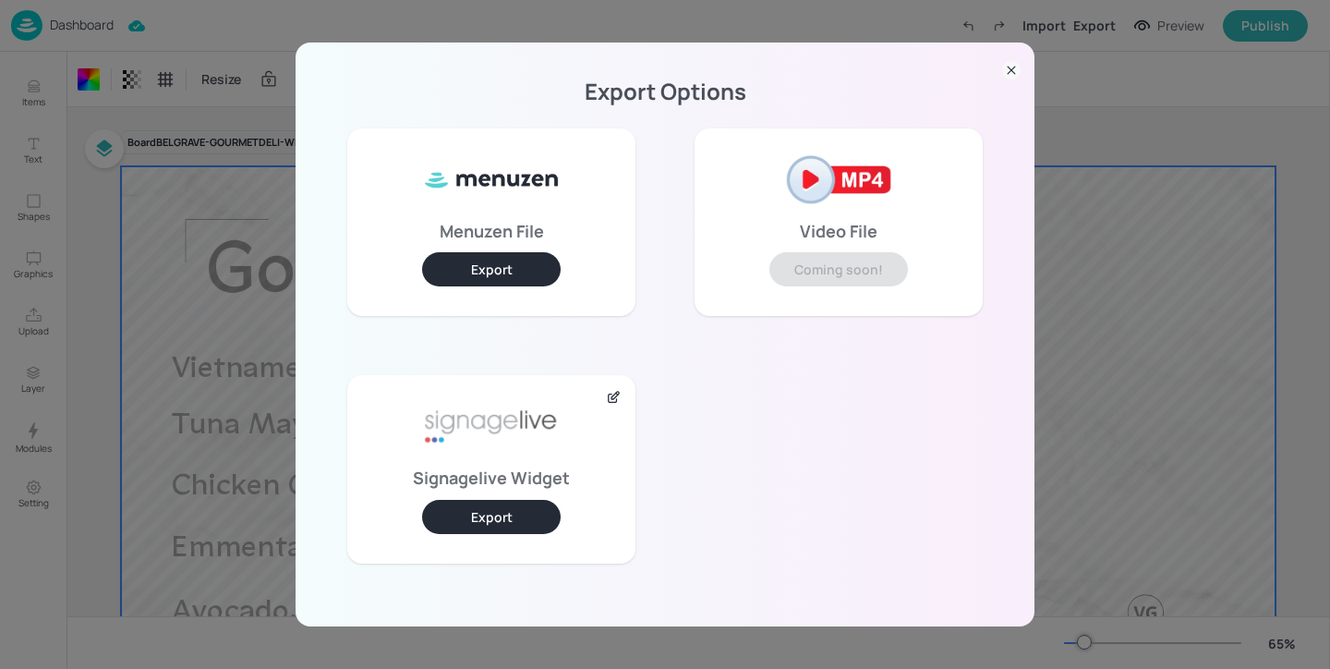
click at [511, 517] on button "Export" at bounding box center [491, 517] width 139 height 34
